Goal: Information Seeking & Learning: Learn about a topic

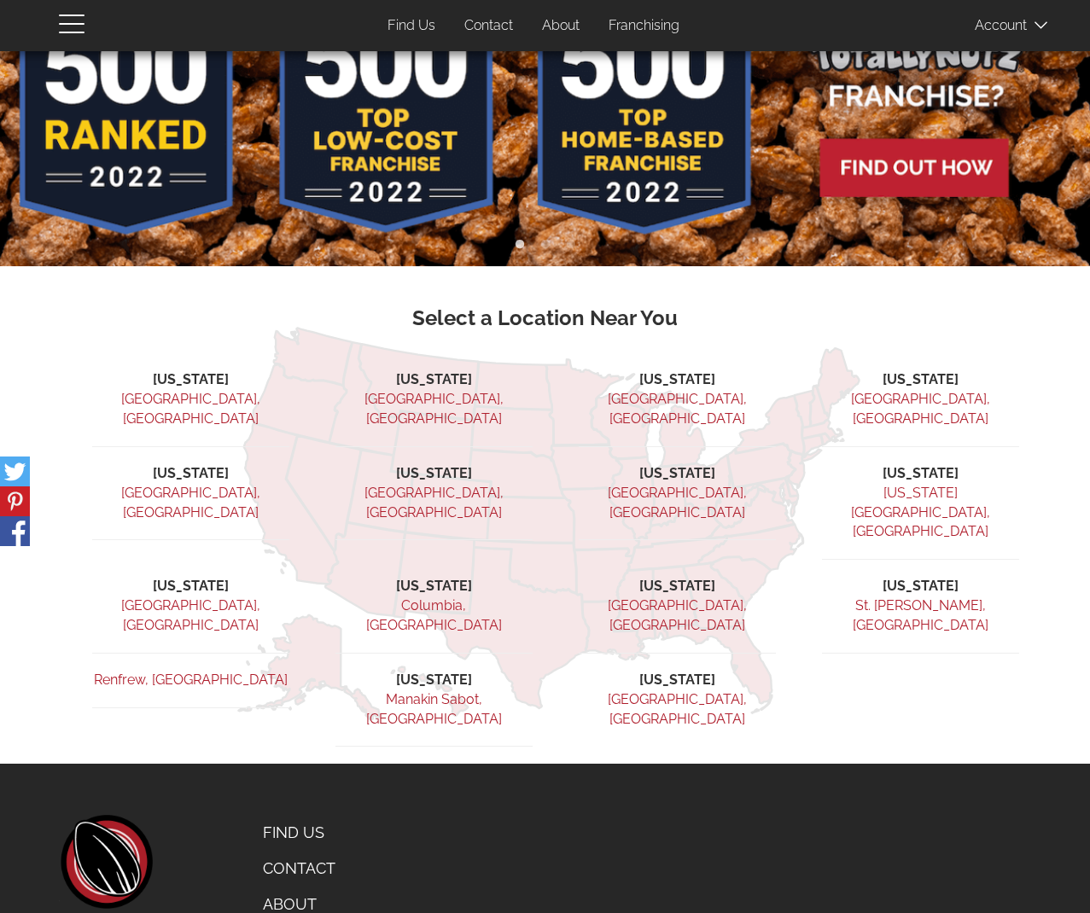
scroll to position [166, 0]
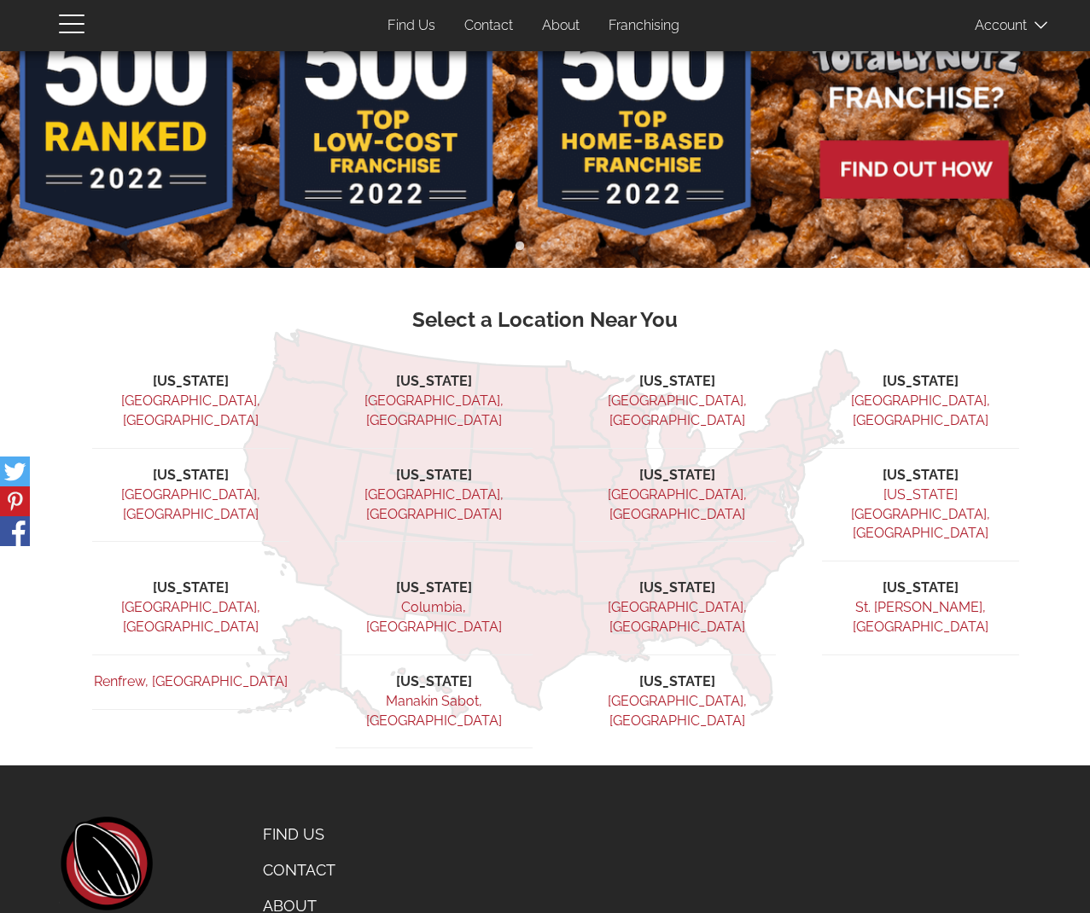
click at [317, 888] on link "About" at bounding box center [334, 906] width 168 height 36
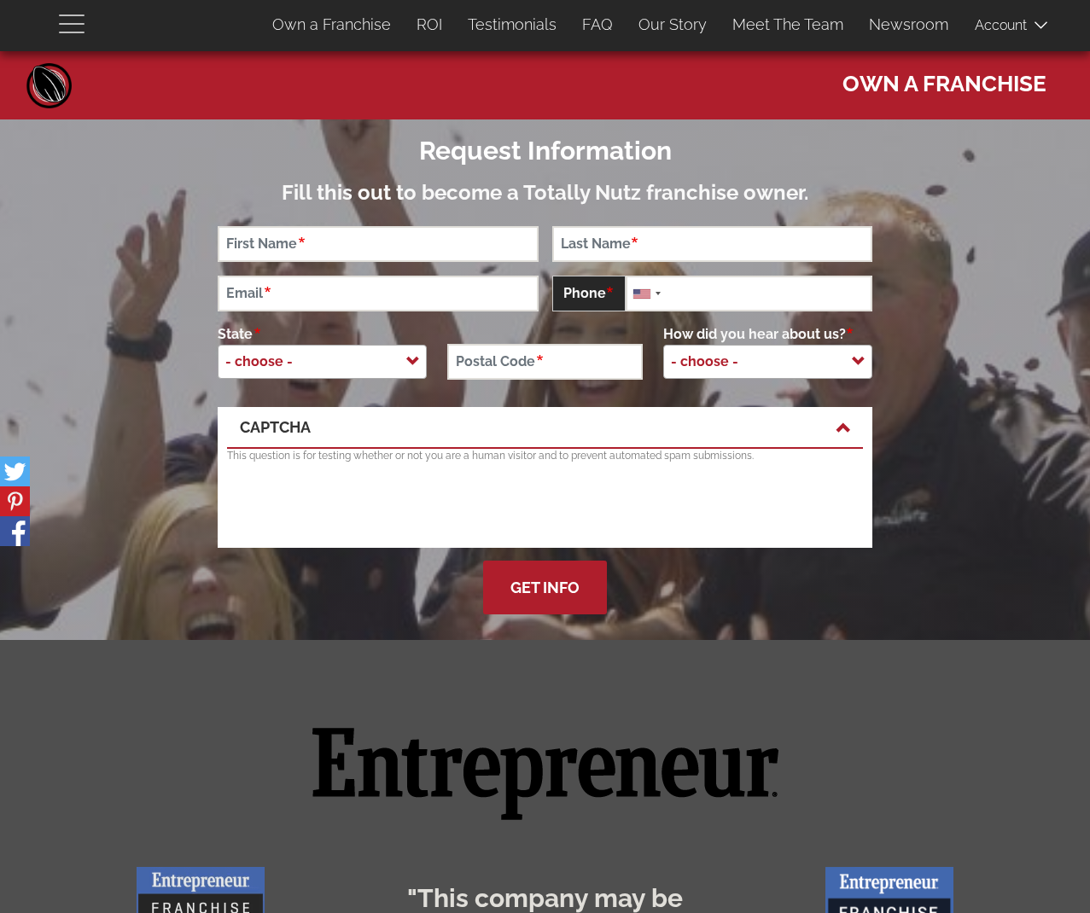
click at [80, 10] on button "button" at bounding box center [82, 23] width 47 height 46
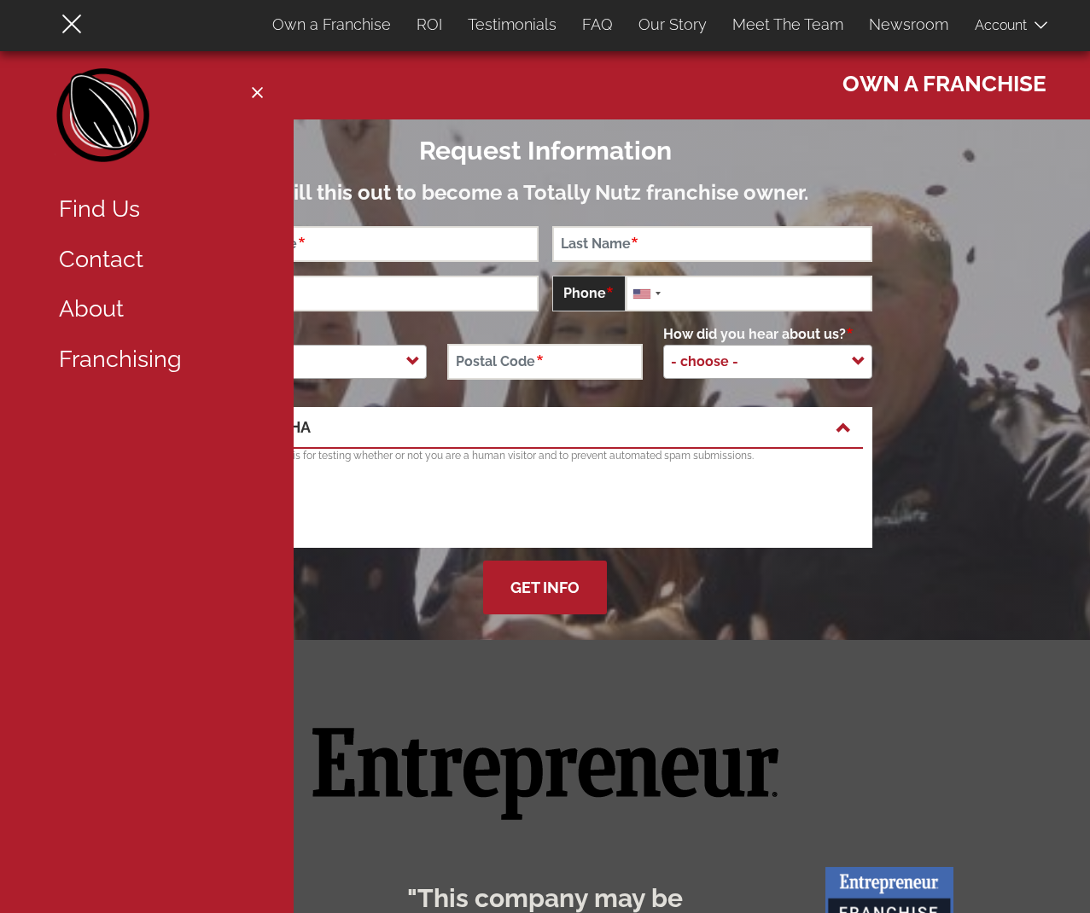
click at [116, 317] on link "About" at bounding box center [157, 309] width 222 height 50
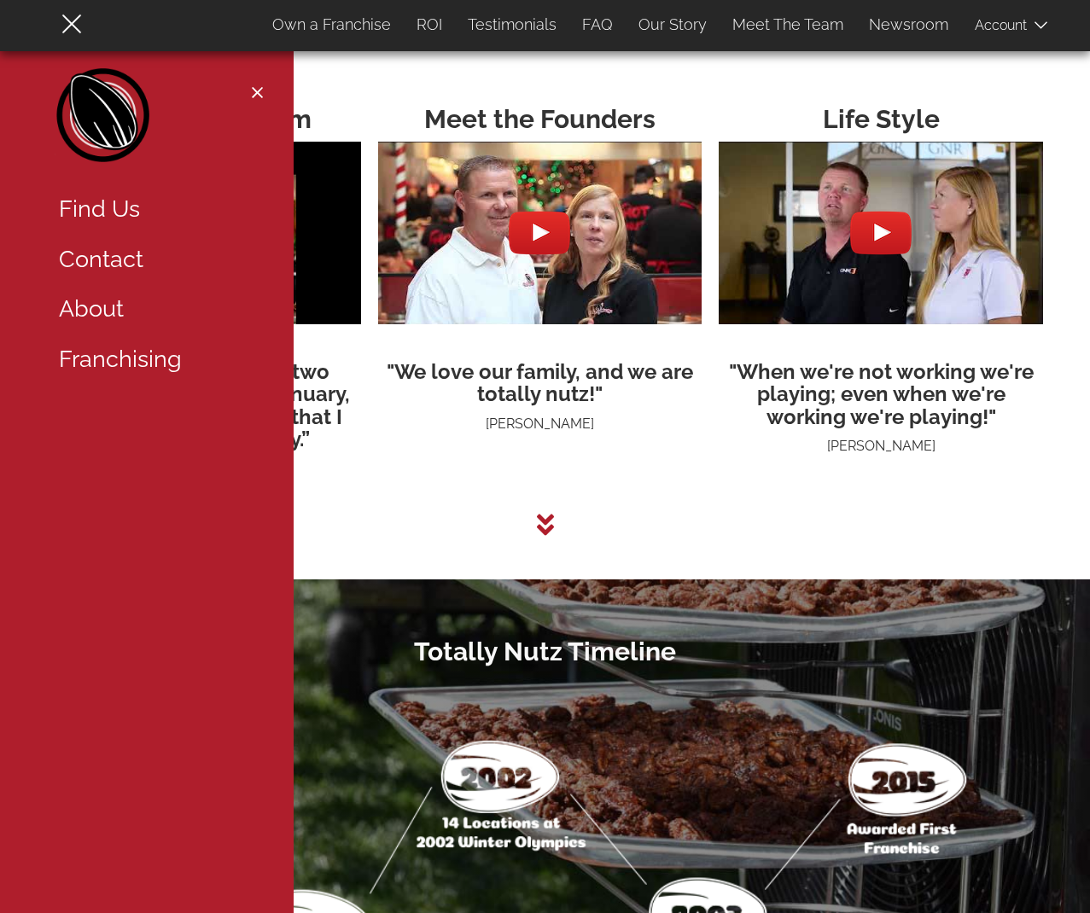
click at [96, 317] on link "About" at bounding box center [157, 309] width 222 height 50
click at [776, 426] on tbody "Financial Freedom “At Totally Nutz, I work two months and then I get January, F…" at bounding box center [544, 283] width 1033 height 408
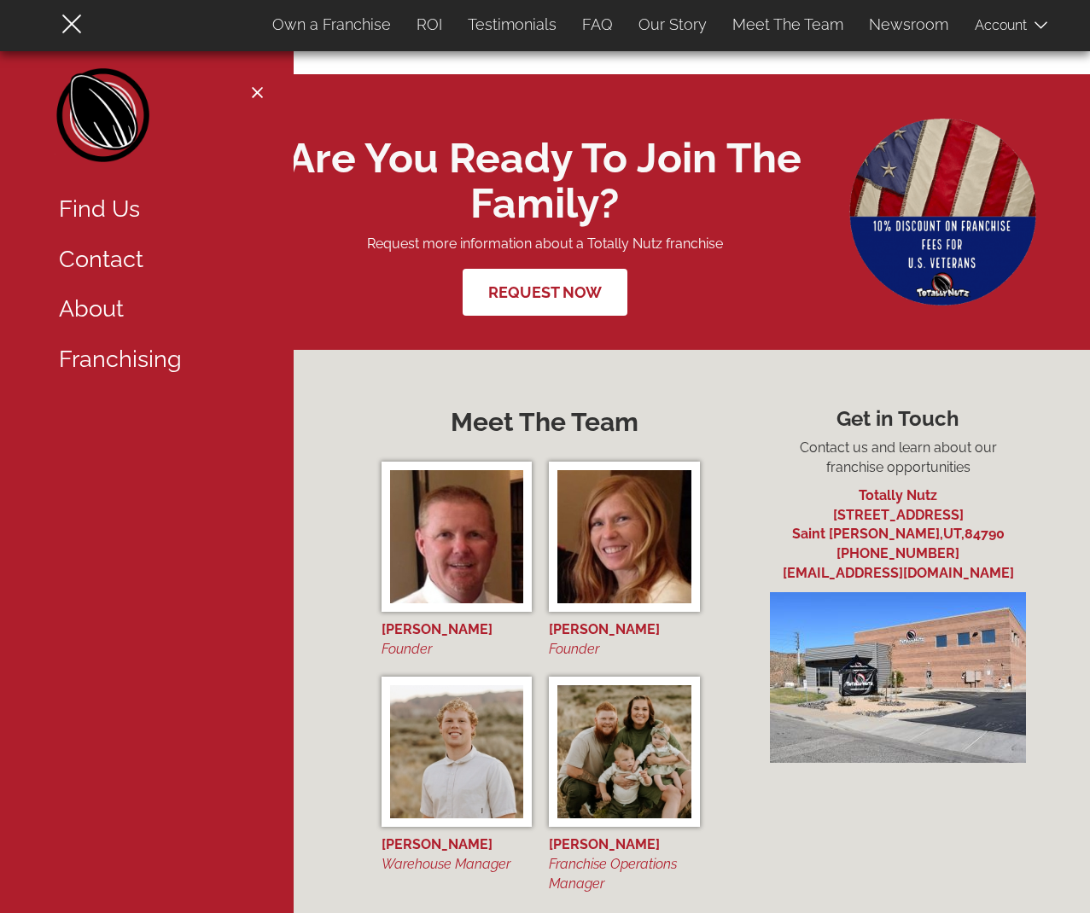
scroll to position [5997, 0]
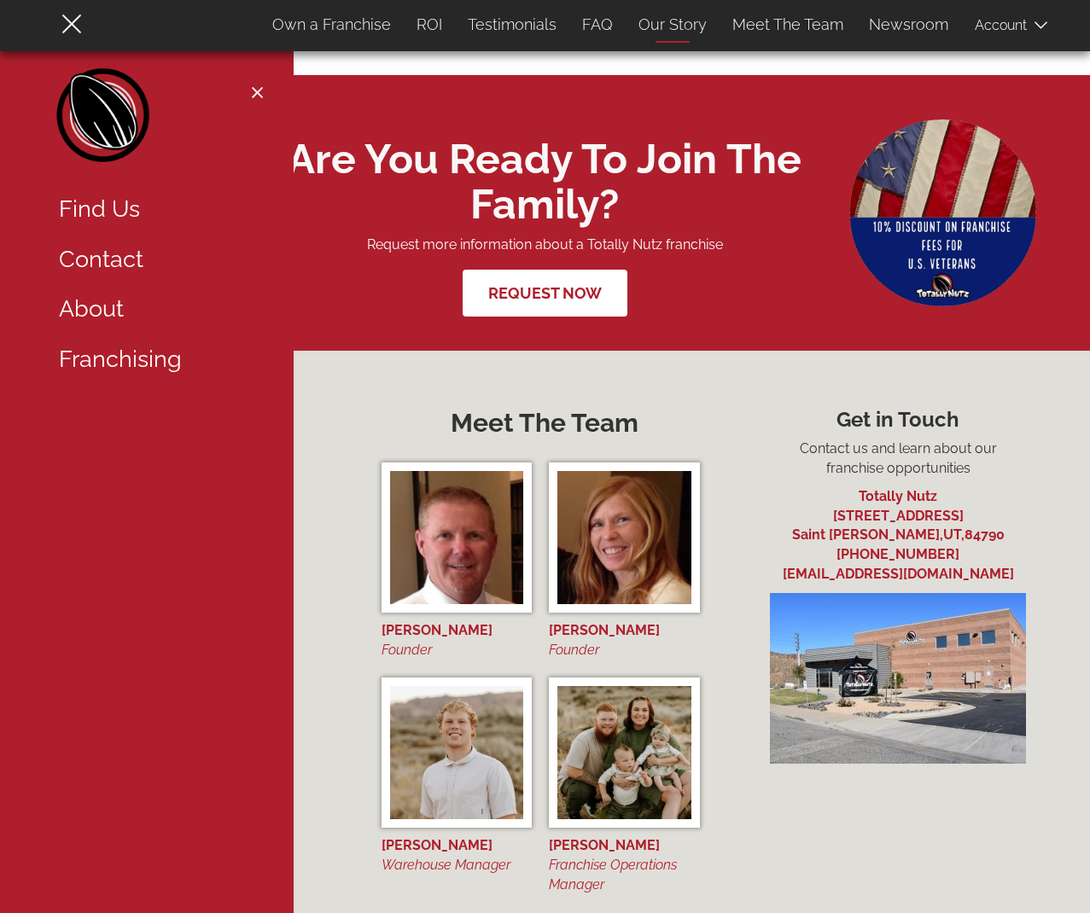
click at [676, 33] on link "Our Story" at bounding box center [672, 25] width 94 height 36
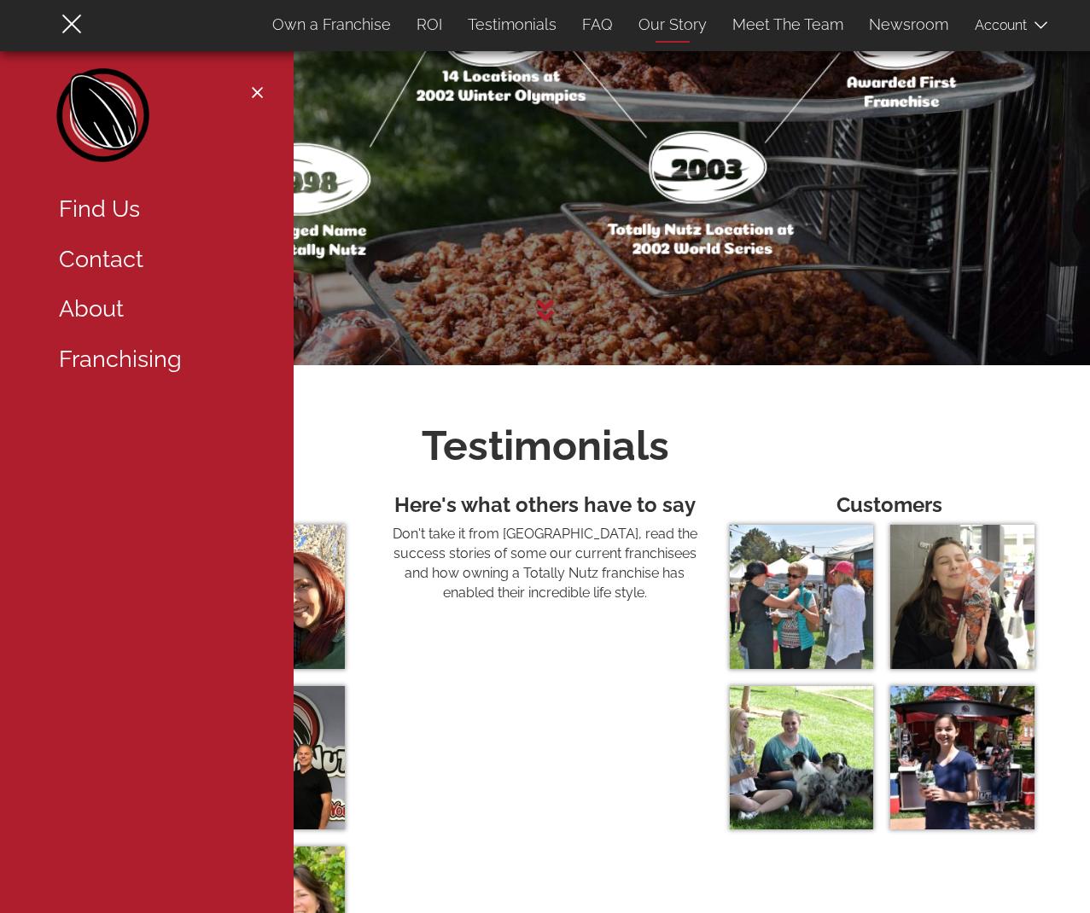
scroll to position [4269, 0]
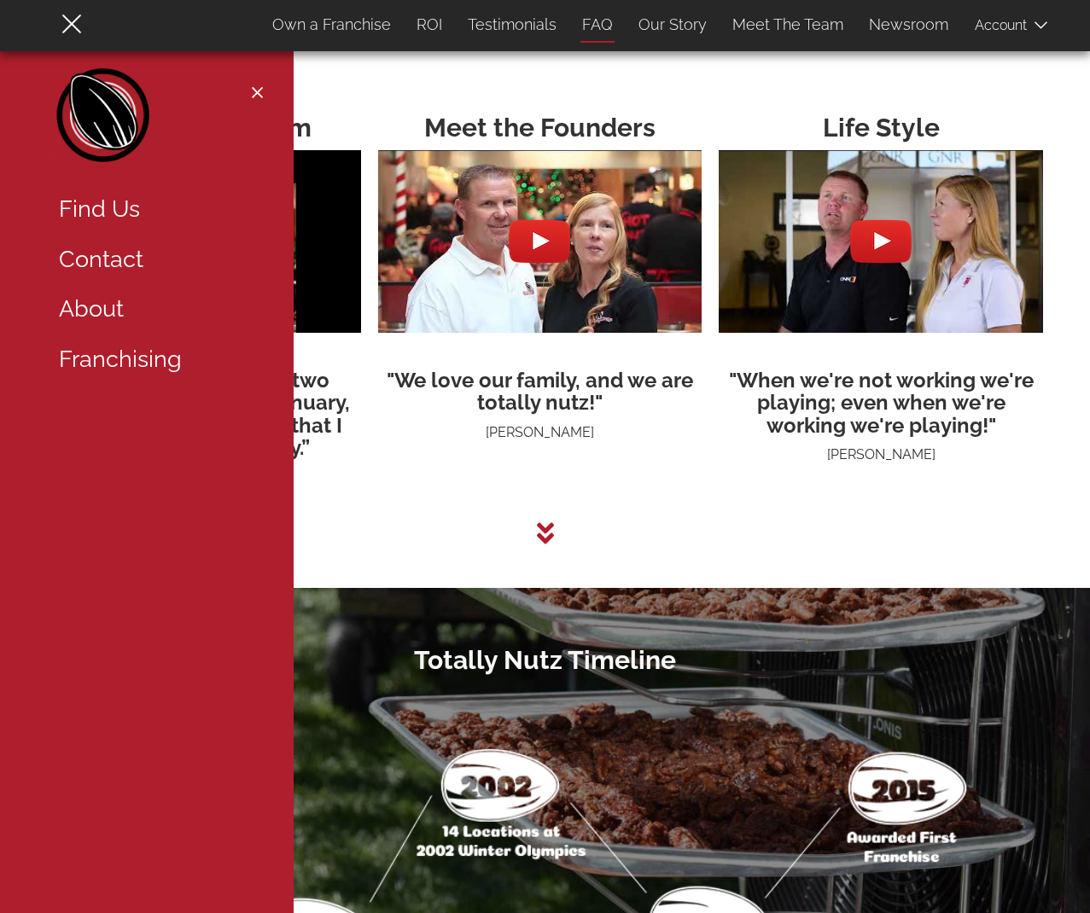
click at [590, 20] on link "FAQ" at bounding box center [597, 25] width 56 height 36
click at [262, 88] on button "Close navigation" at bounding box center [257, 92] width 21 height 14
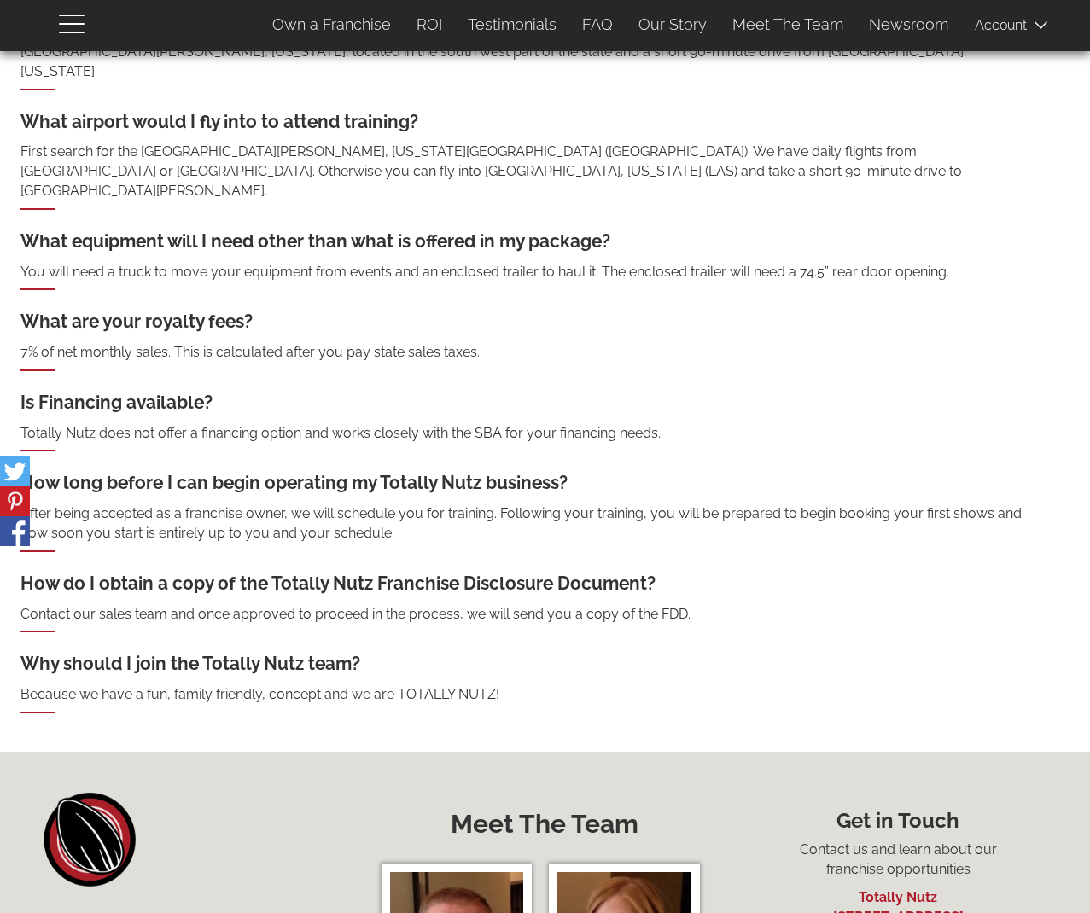
scroll to position [779, 0]
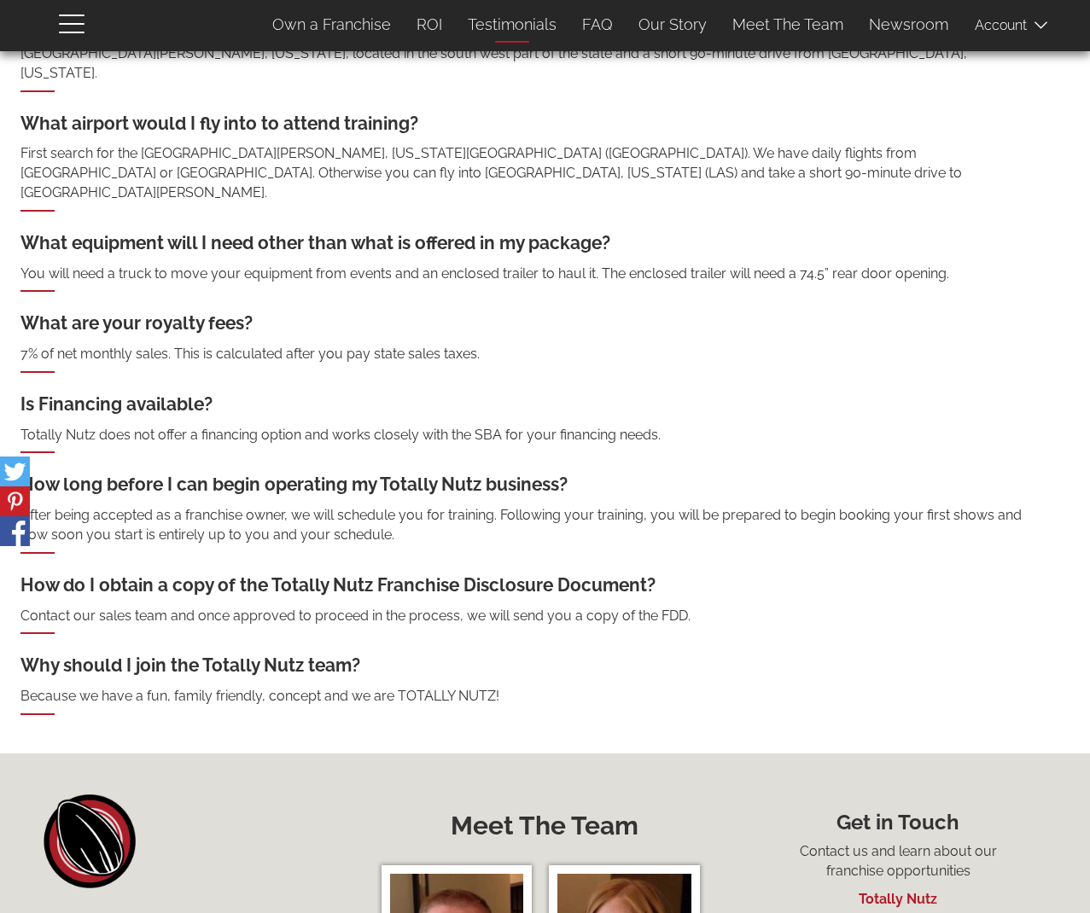
click at [520, 29] on link "Testimonials" at bounding box center [512, 25] width 114 height 36
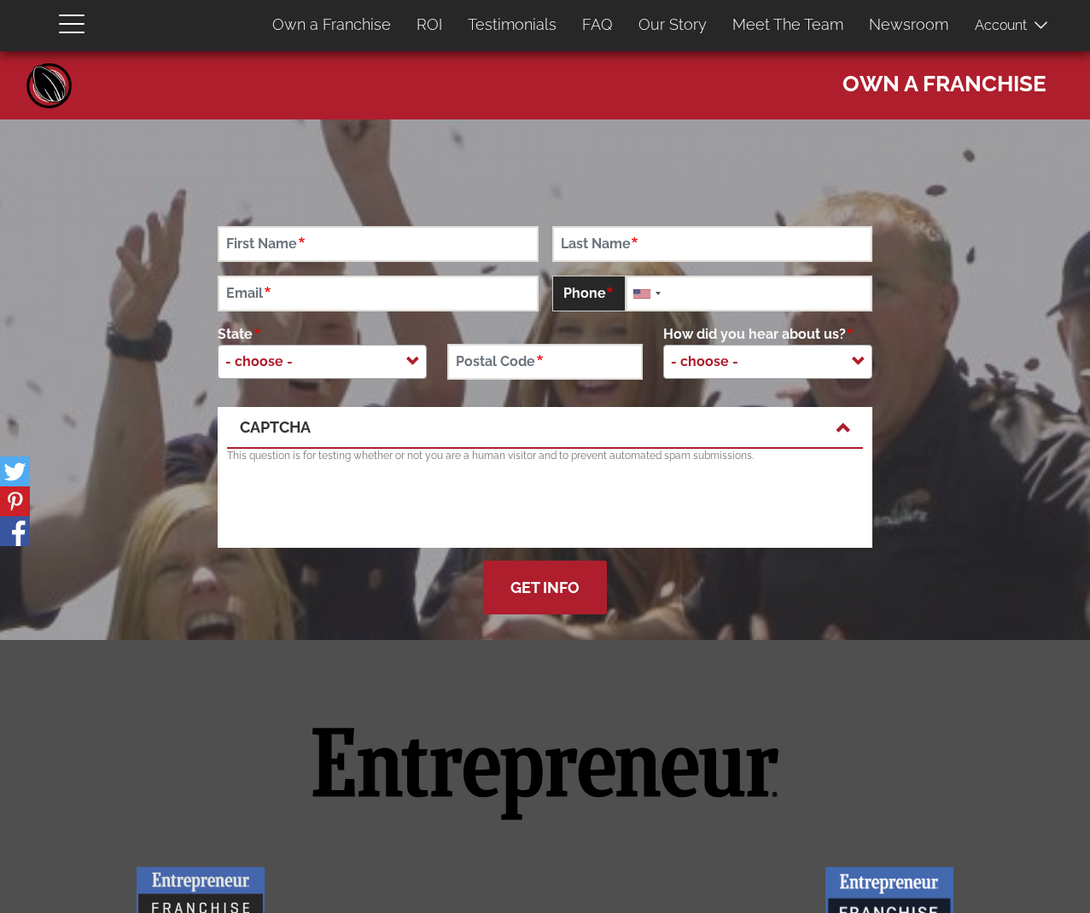
scroll to position [5348, 0]
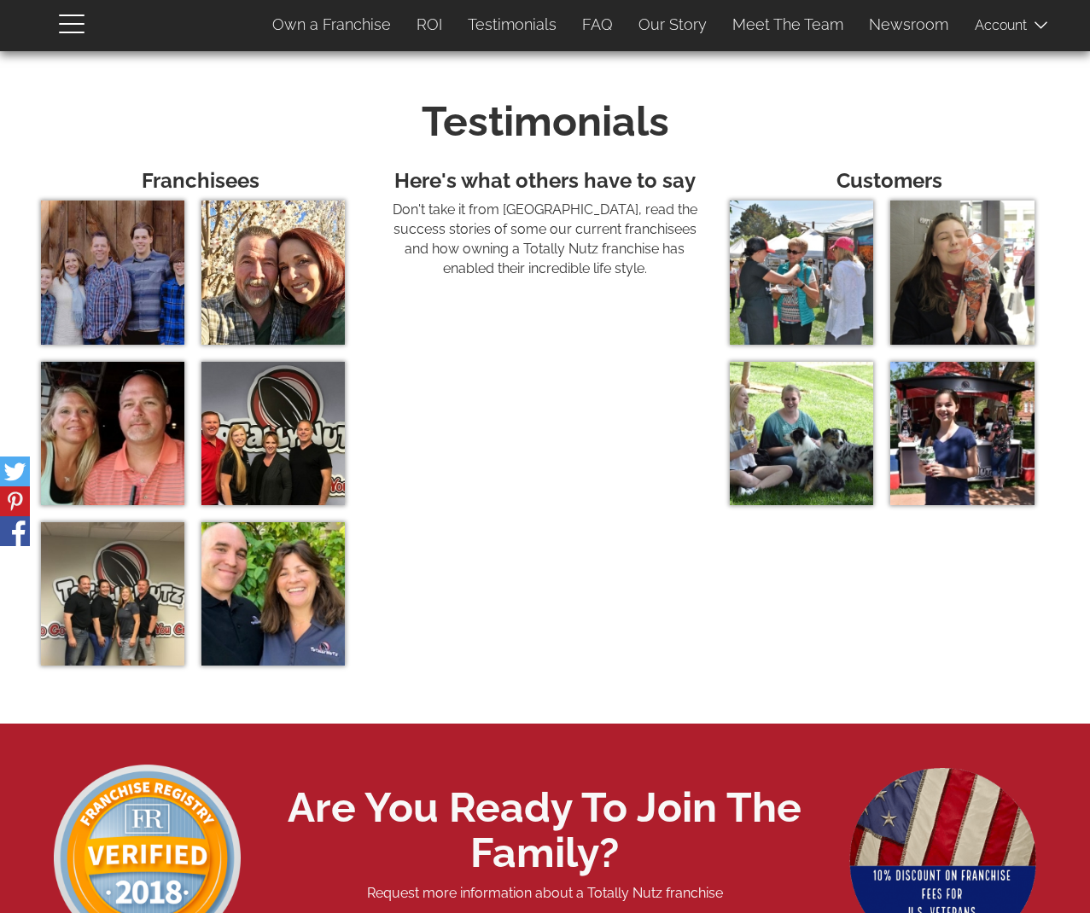
click at [996, 26] on span at bounding box center [1016, 25] width 85 height 34
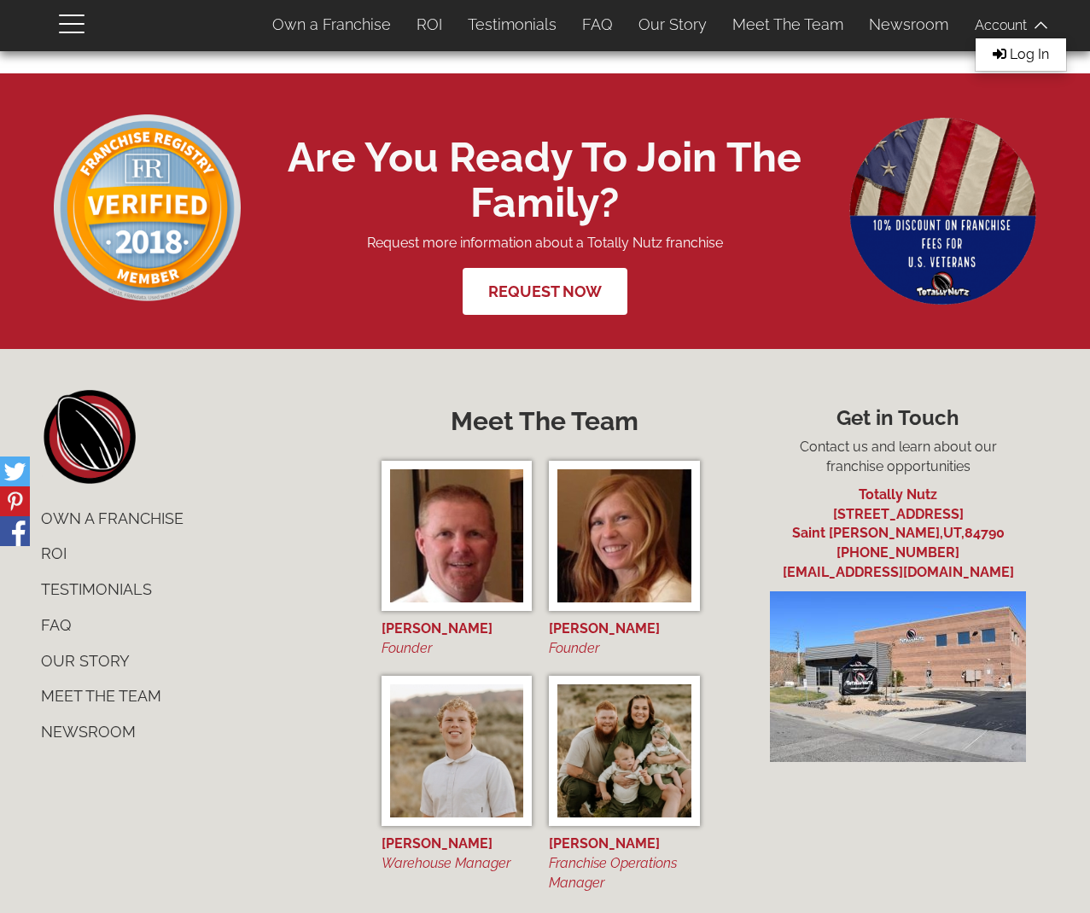
scroll to position [5997, 0]
